Goal: Transaction & Acquisition: Purchase product/service

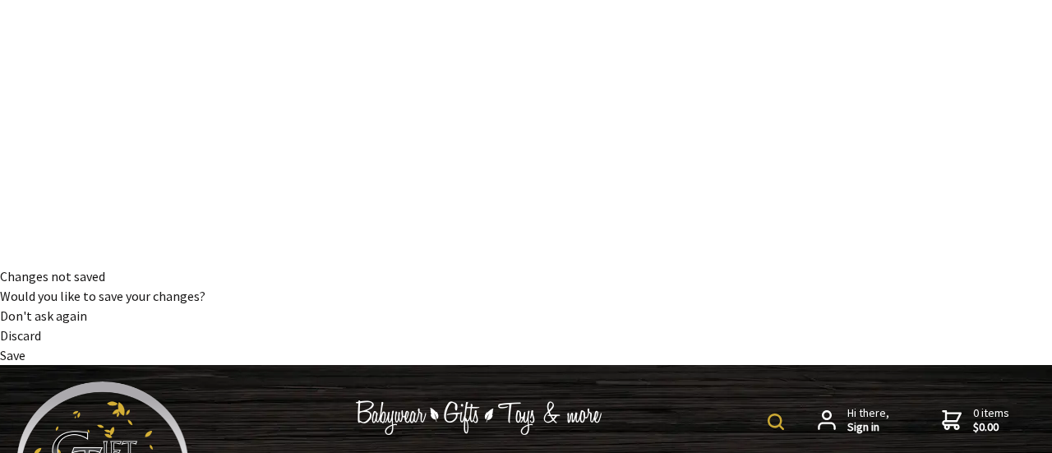
select select "Medium 39x28cm"
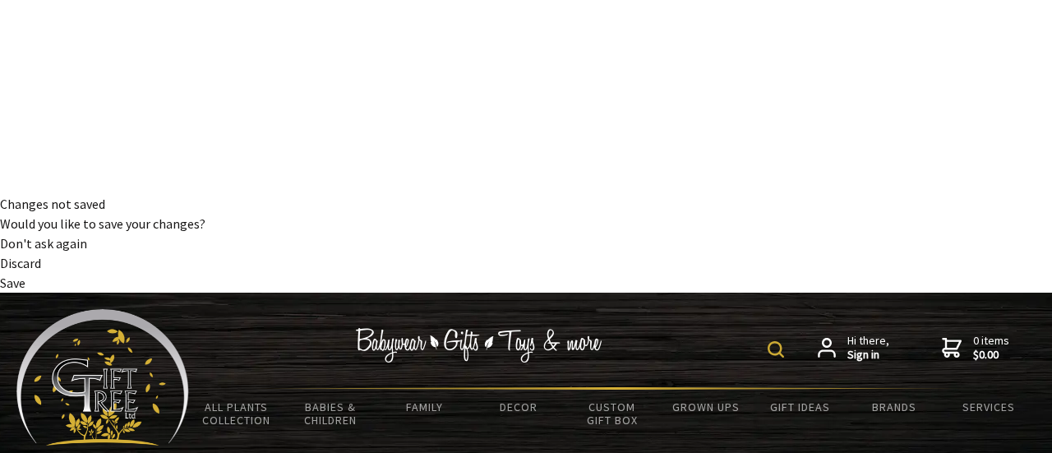
scroll to position [261, 0]
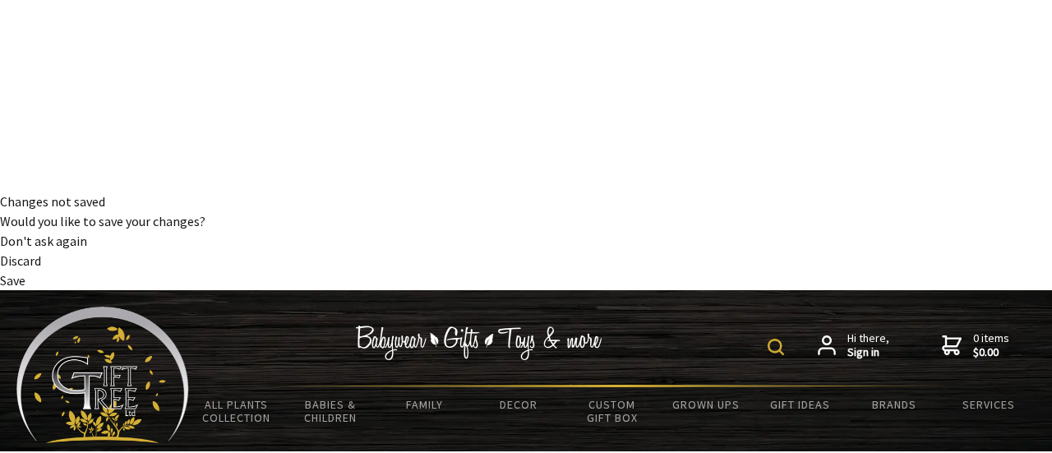
select select "Large 46x30cm"
select select "Medium 39x28cm"
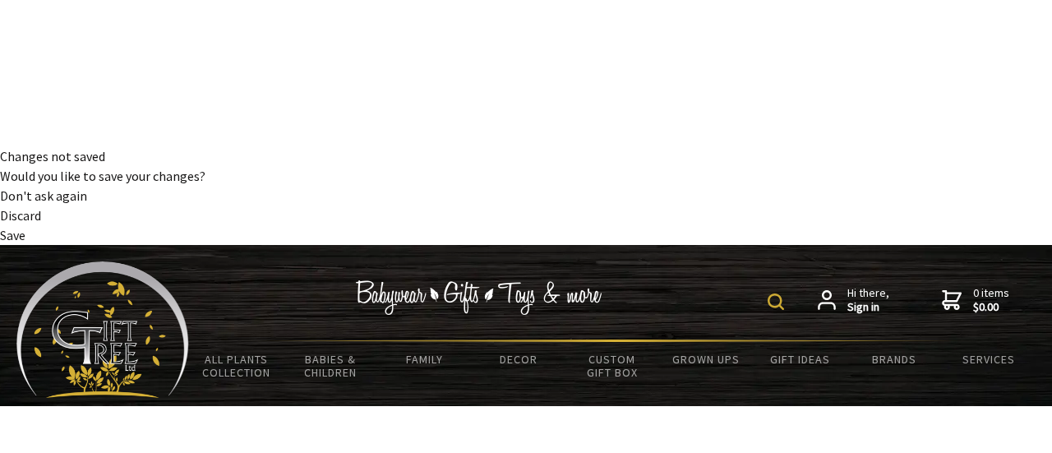
scroll to position [275, 0]
